Goal: Transaction & Acquisition: Purchase product/service

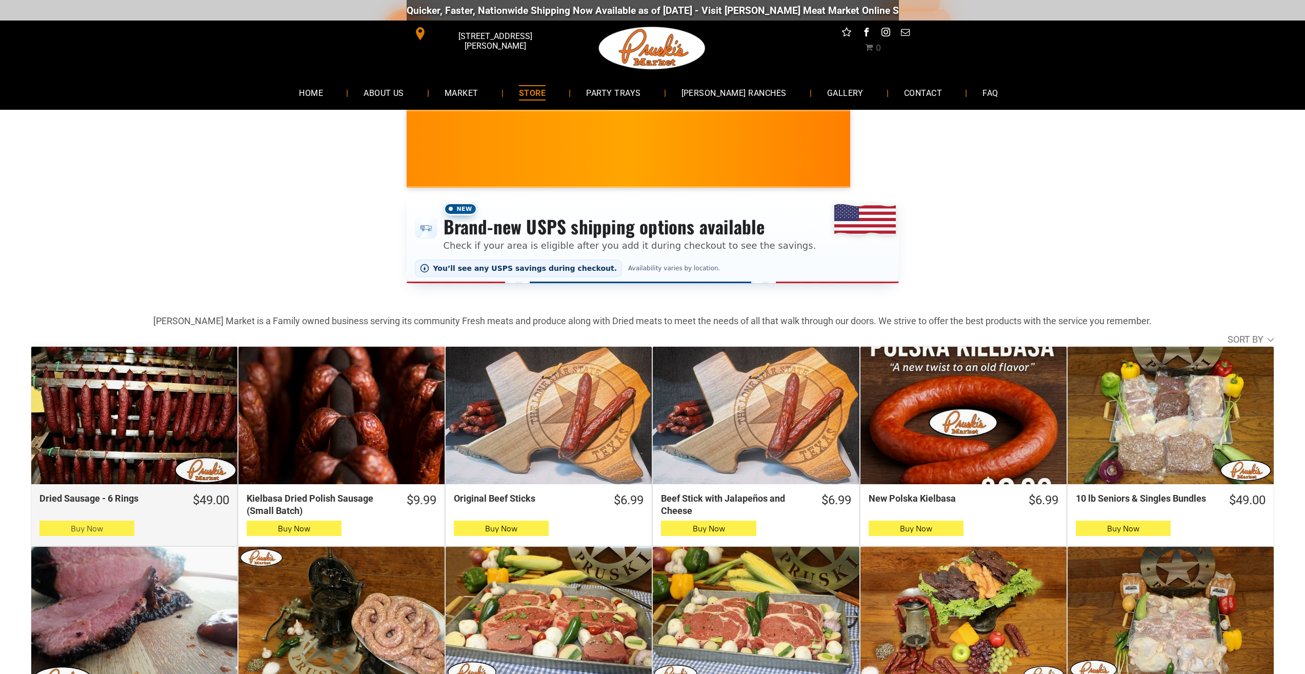
click at [124, 533] on button "Buy Now" at bounding box center [86, 527] width 95 height 15
click at [56, 535] on button "Buy Now" at bounding box center [86, 527] width 95 height 15
click at [45, 532] on button "Buy Now" at bounding box center [86, 527] width 95 height 15
